Goal: Task Accomplishment & Management: Use online tool/utility

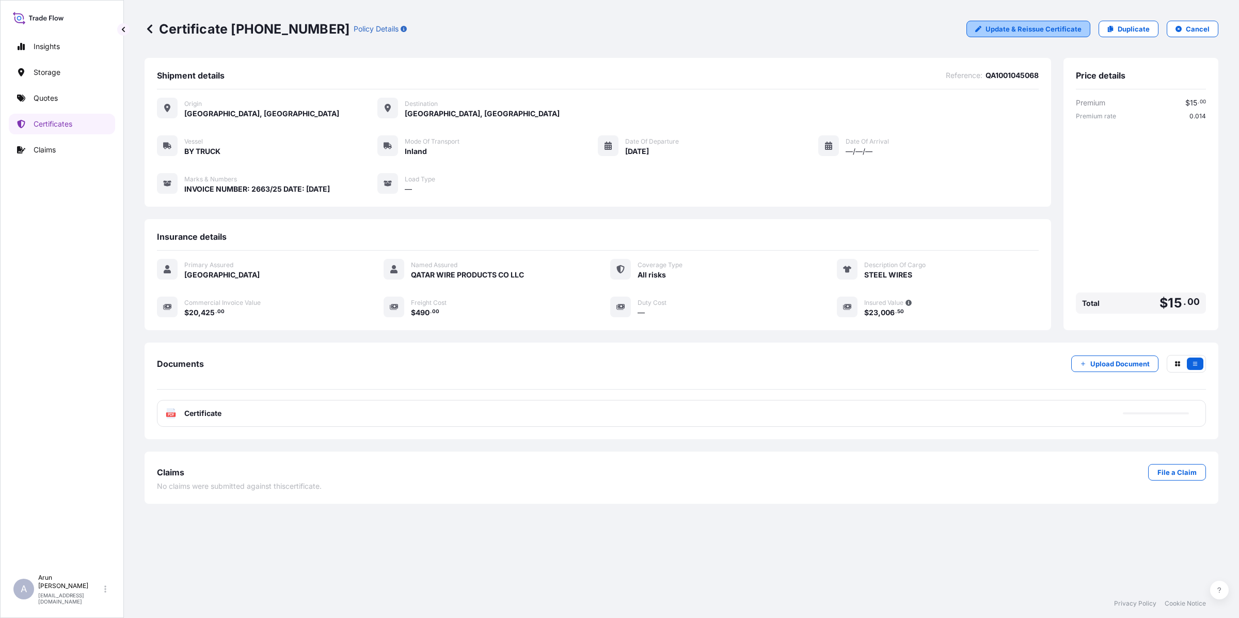
click at [1026, 25] on p "Update & Reissue Certificate" at bounding box center [1034, 29] width 96 height 10
select select "Inland"
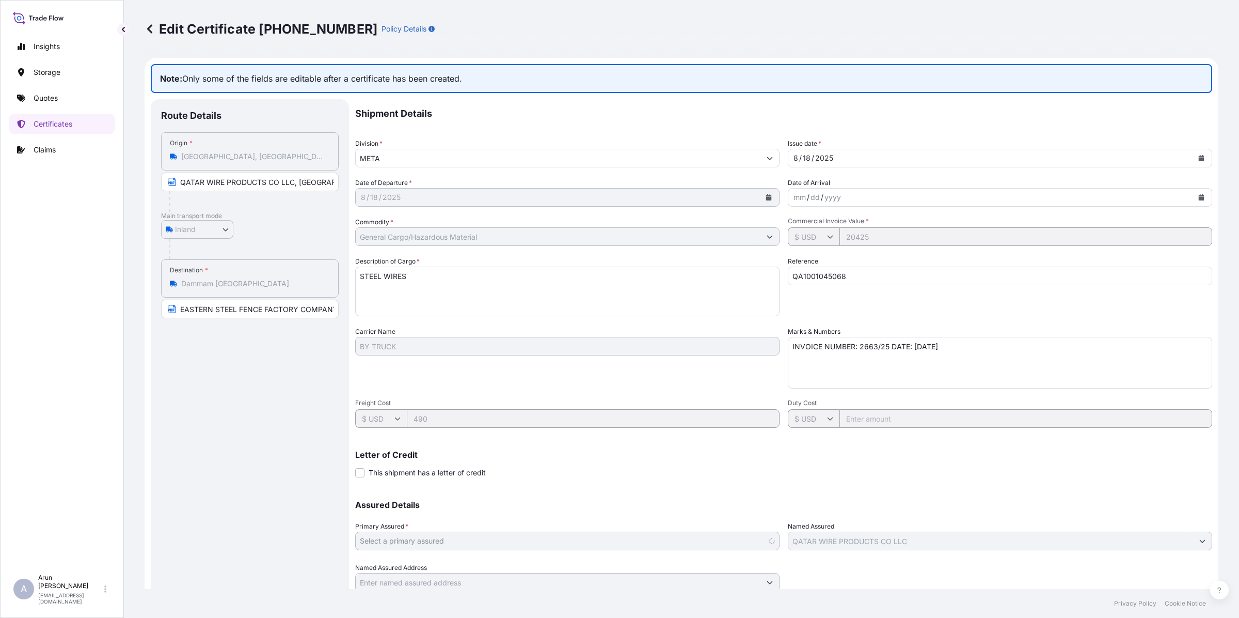
select select "31613"
